Goal: Information Seeking & Learning: Check status

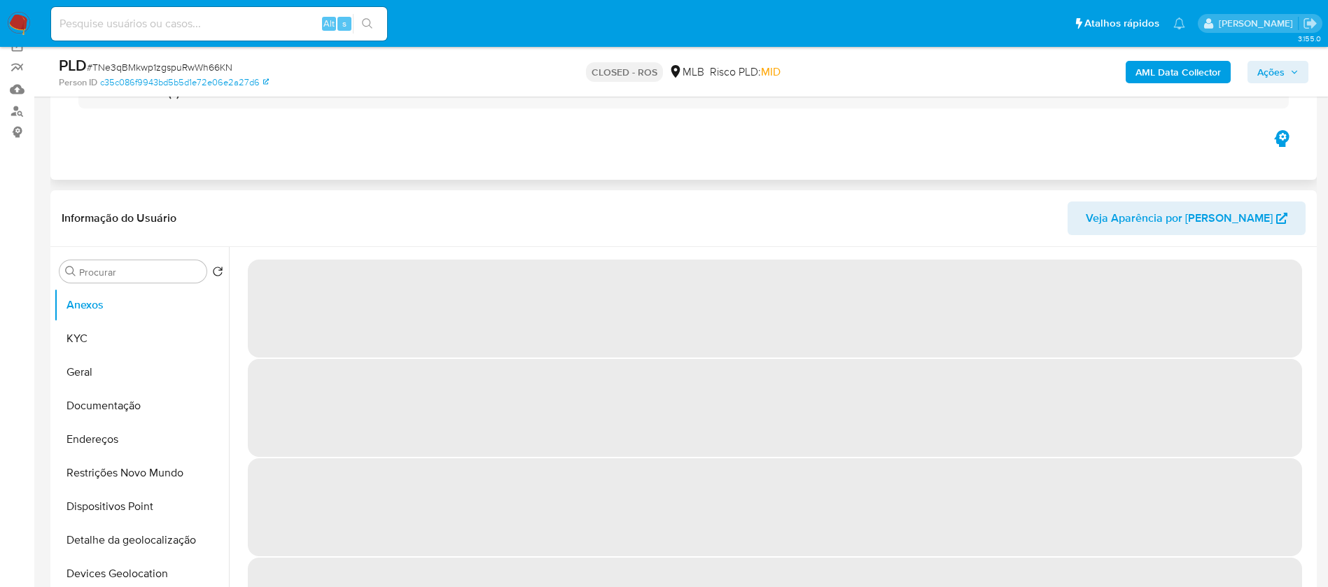
scroll to position [140, 0]
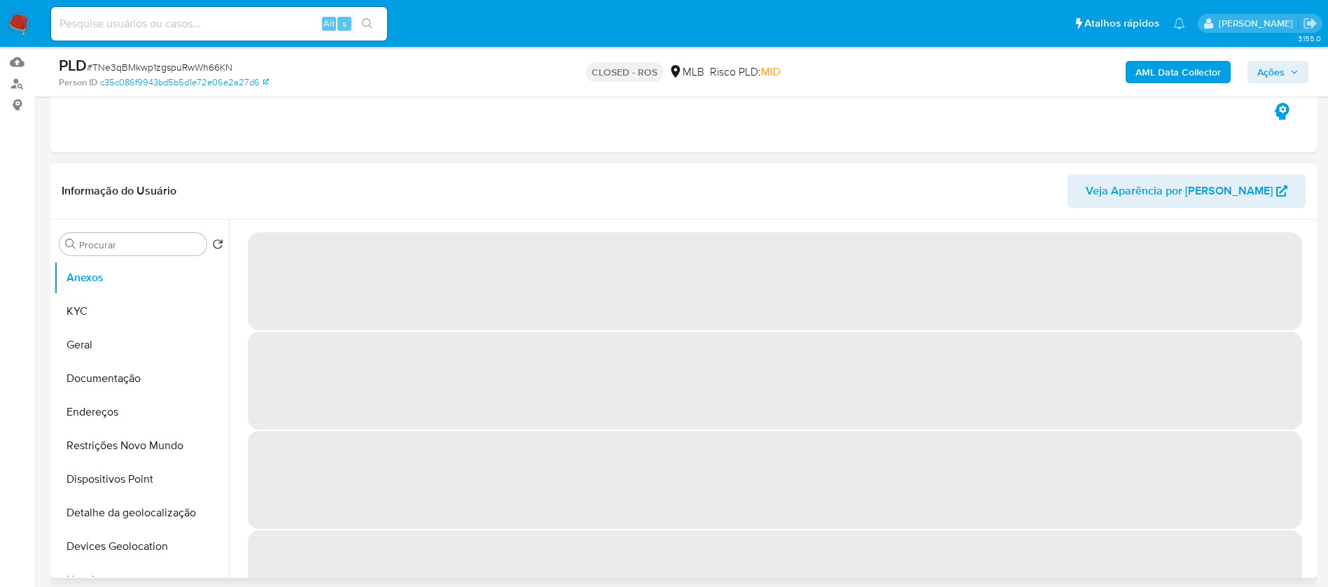
select select "10"
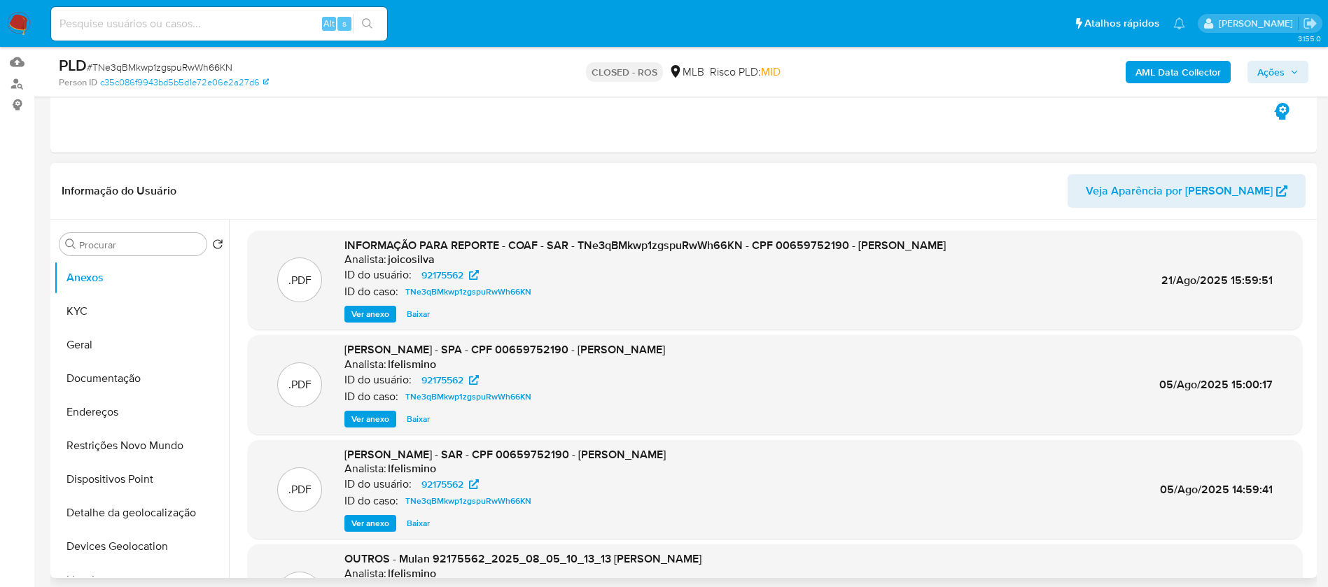
scroll to position [0, 0]
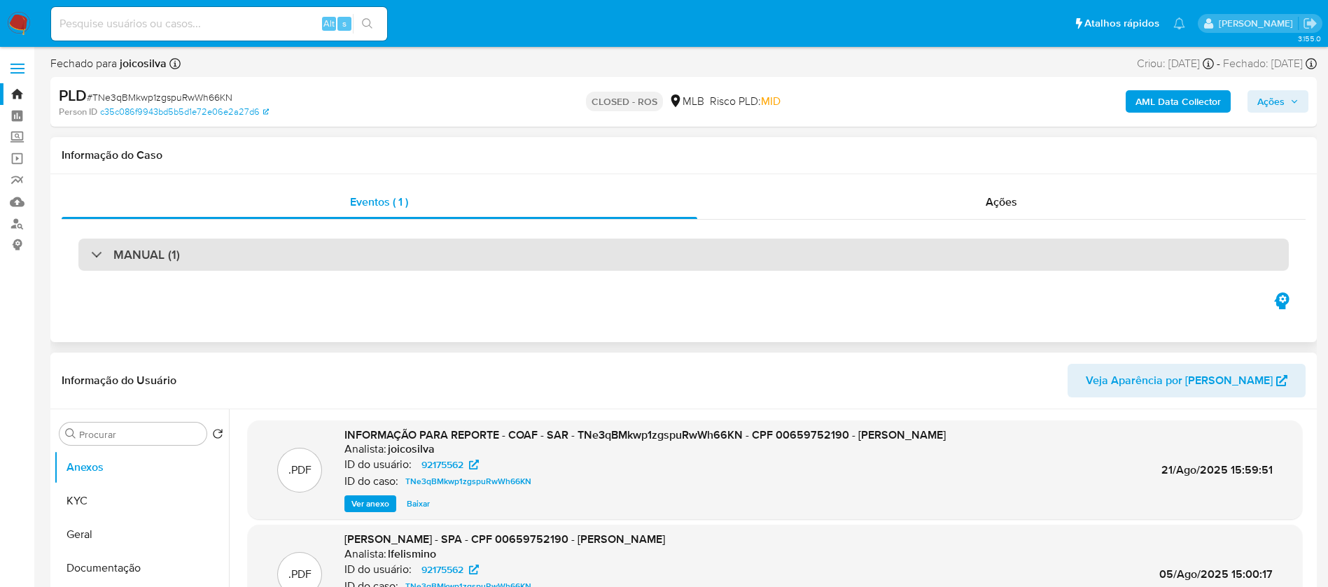
click at [517, 250] on div "MANUAL (1)" at bounding box center [683, 255] width 1210 height 32
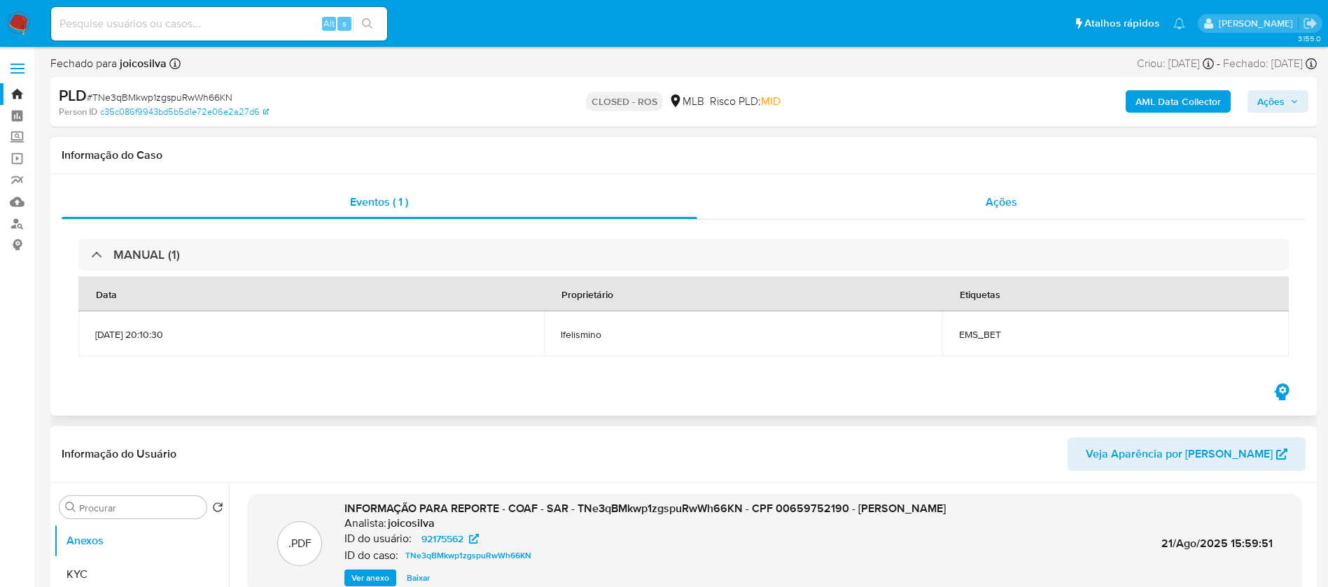
click at [771, 212] on div "Ações" at bounding box center [1001, 202] width 609 height 34
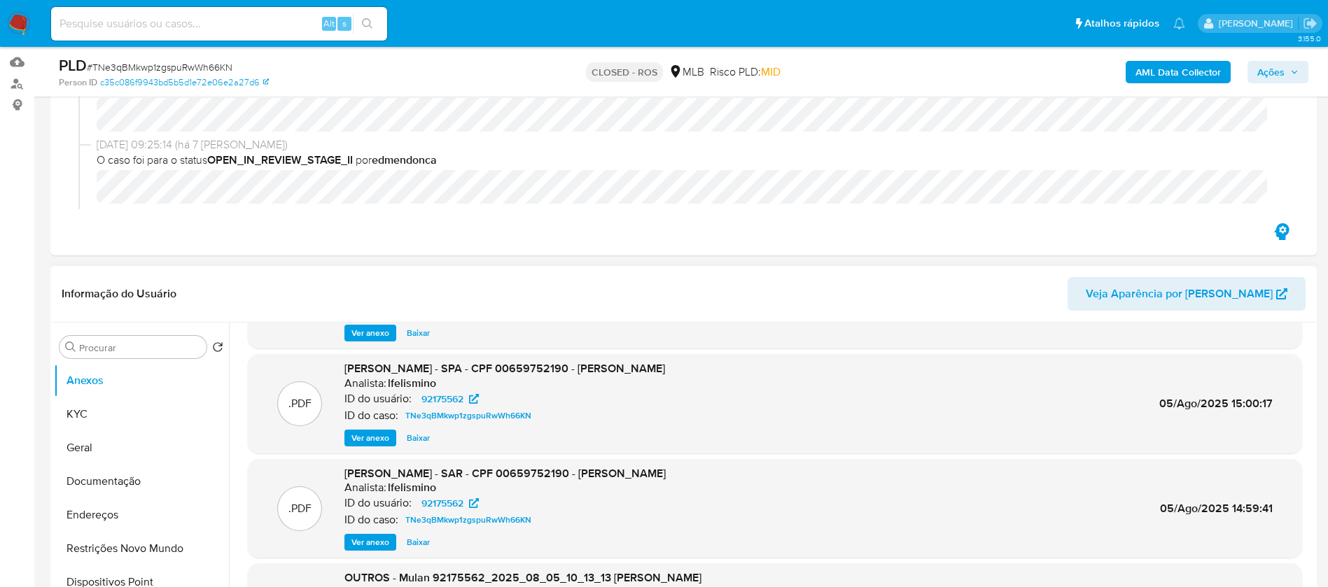
scroll to position [118, 0]
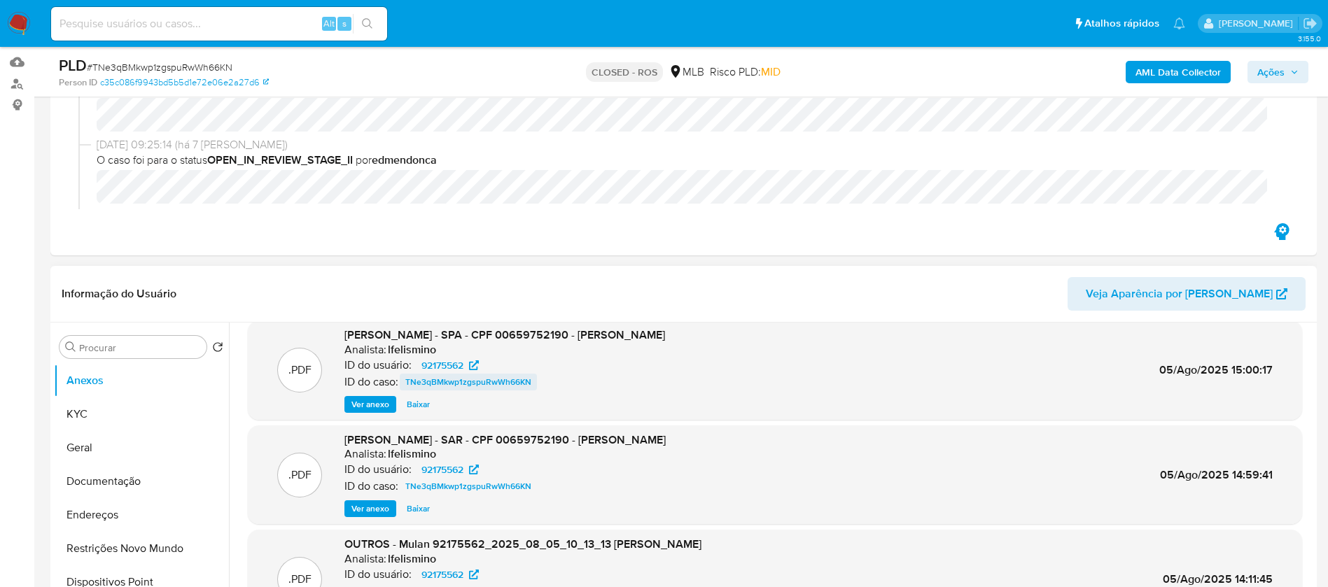
click at [458, 379] on span "TNe3qBMkwp1zgspuRwWh66KN" at bounding box center [468, 382] width 126 height 17
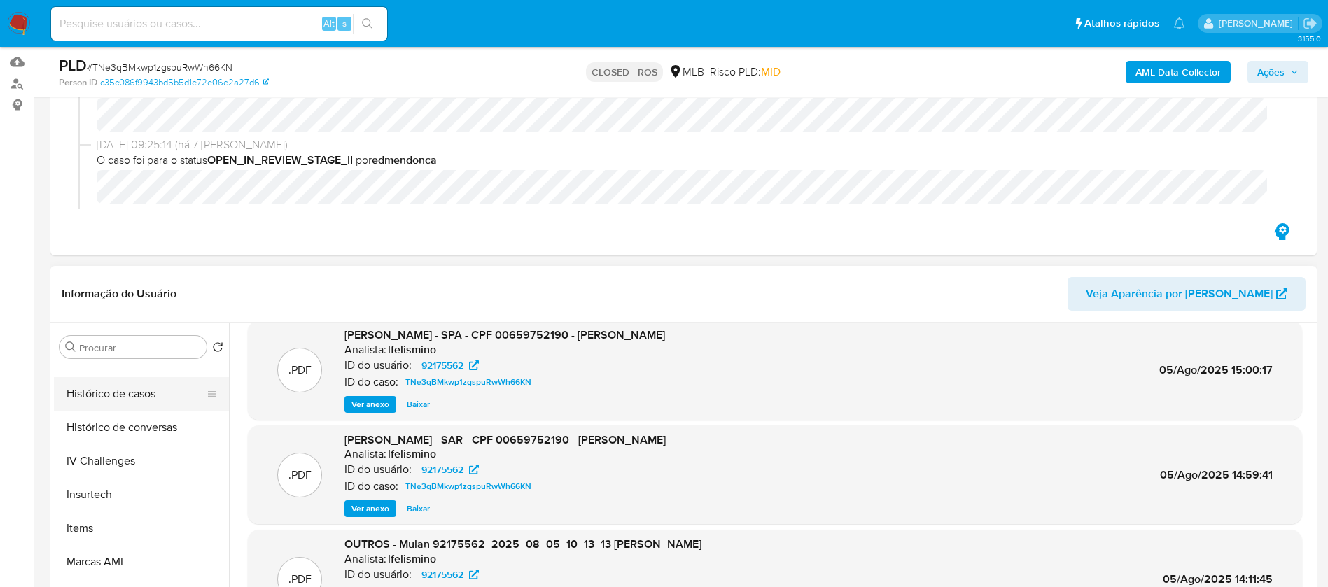
click at [101, 397] on button "Histórico de casos" at bounding box center [136, 394] width 164 height 34
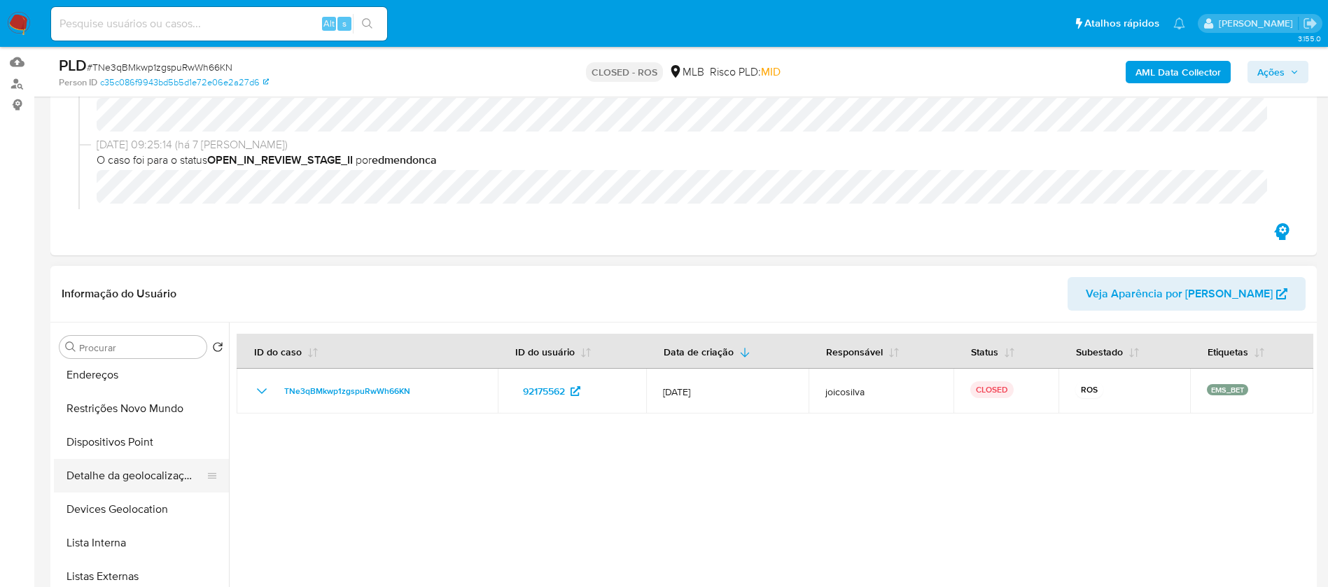
scroll to position [0, 0]
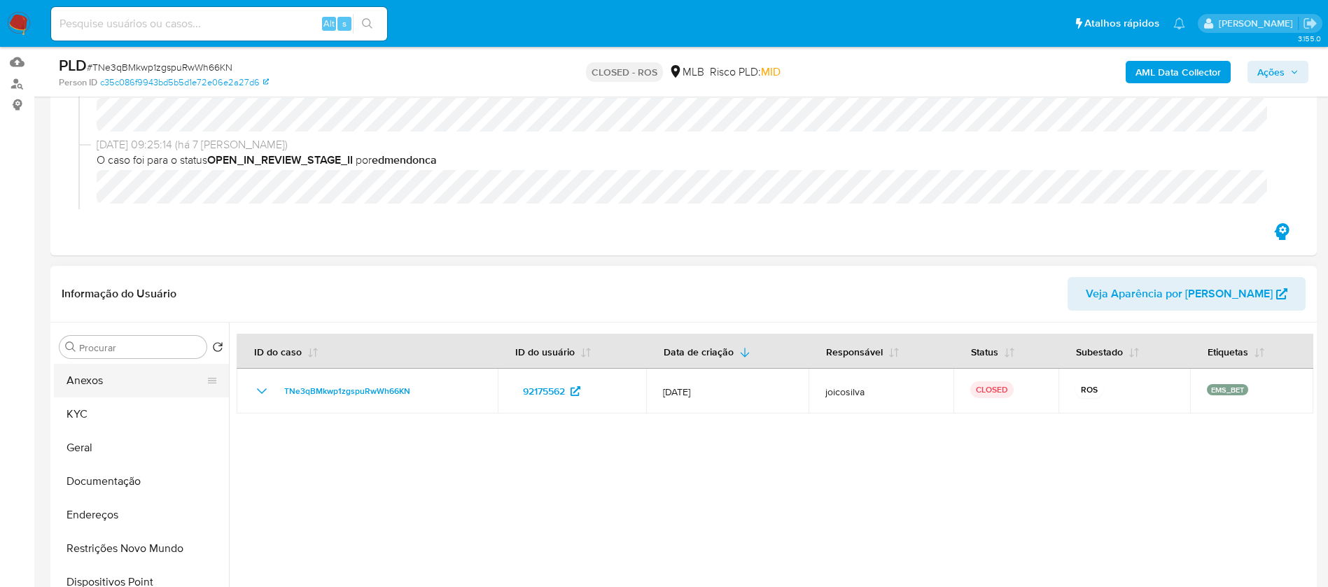
click at [83, 391] on button "Anexos" at bounding box center [136, 381] width 164 height 34
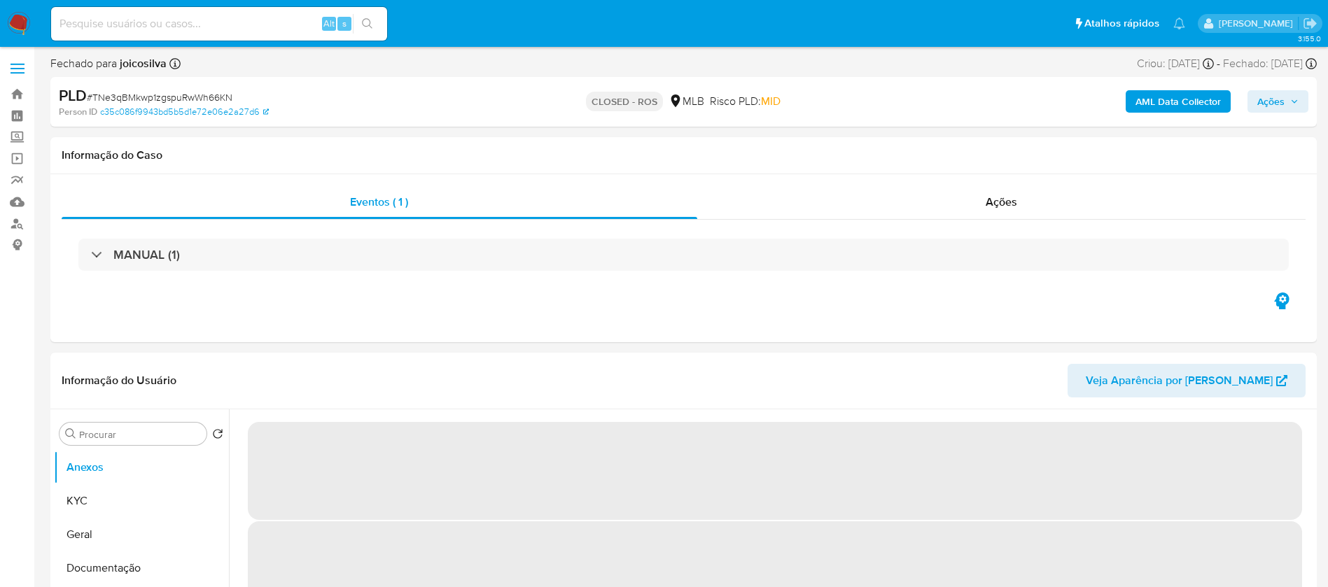
select select "10"
